Goal: Browse casually

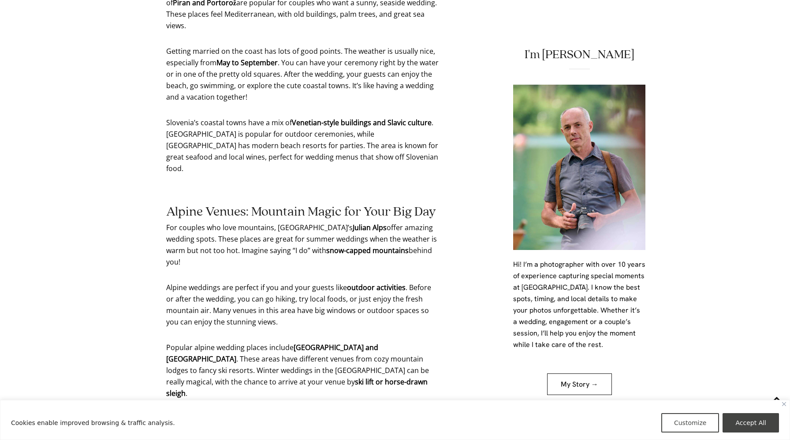
scroll to position [3107, 0]
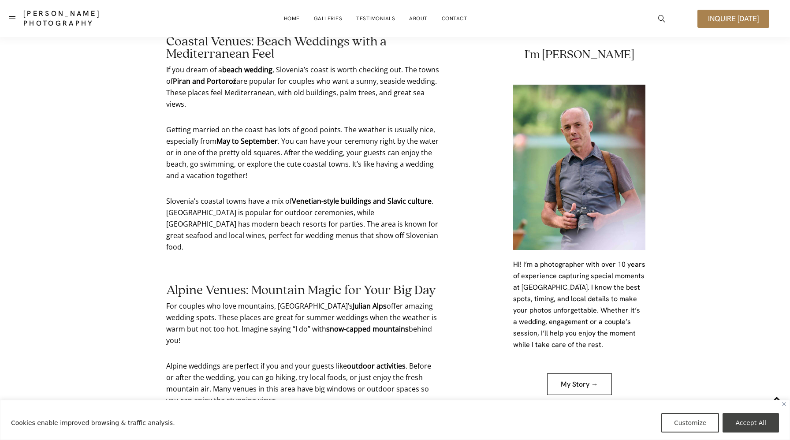
scroll to position [3018, 0]
click at [329, 19] on link "Galleries" at bounding box center [328, 19] width 29 height 18
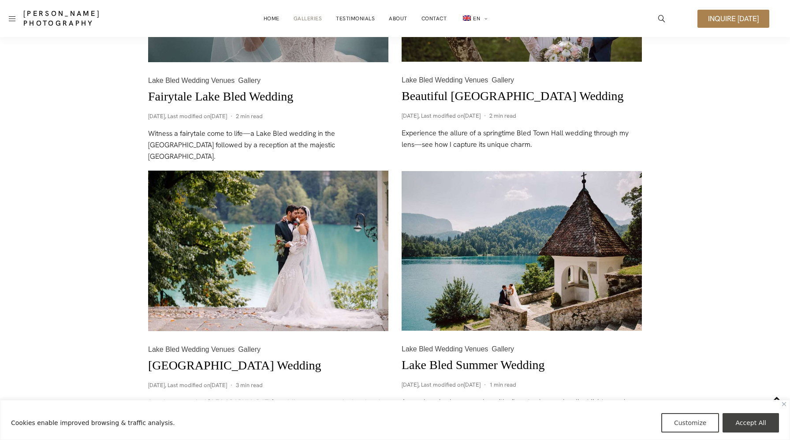
scroll to position [868, 0]
click at [314, 252] on img at bounding box center [268, 251] width 240 height 160
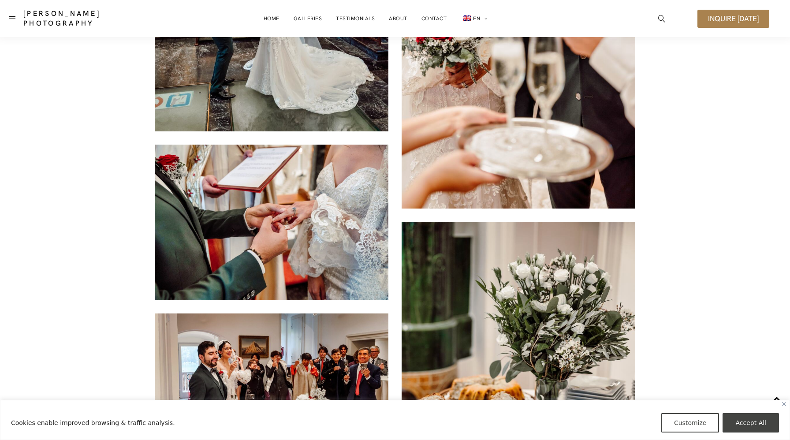
scroll to position [5413, 0]
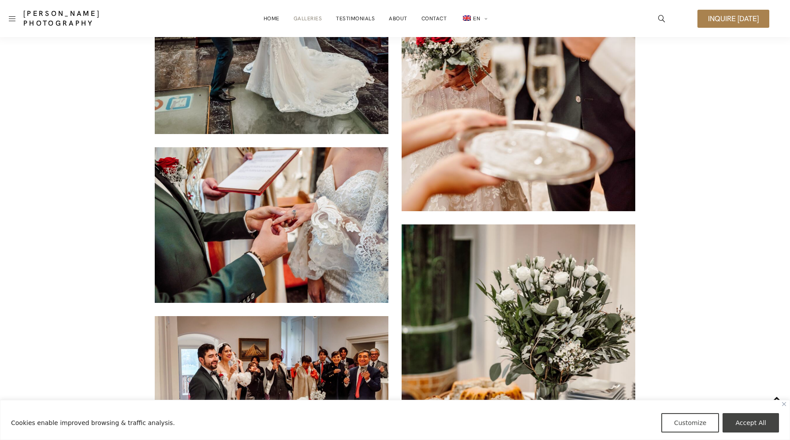
click at [313, 19] on link "Galleries" at bounding box center [308, 19] width 29 height 18
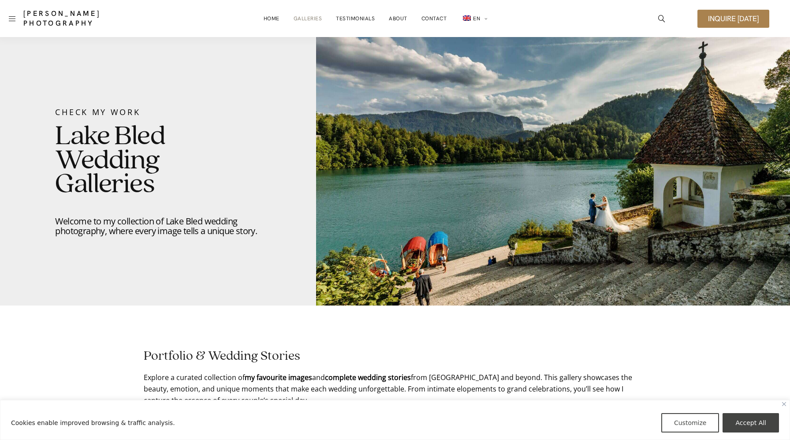
click at [307, 19] on link "Galleries" at bounding box center [308, 19] width 29 height 18
click at [272, 18] on link "Home" at bounding box center [272, 19] width 16 height 18
